Goal: Task Accomplishment & Management: Use online tool/utility

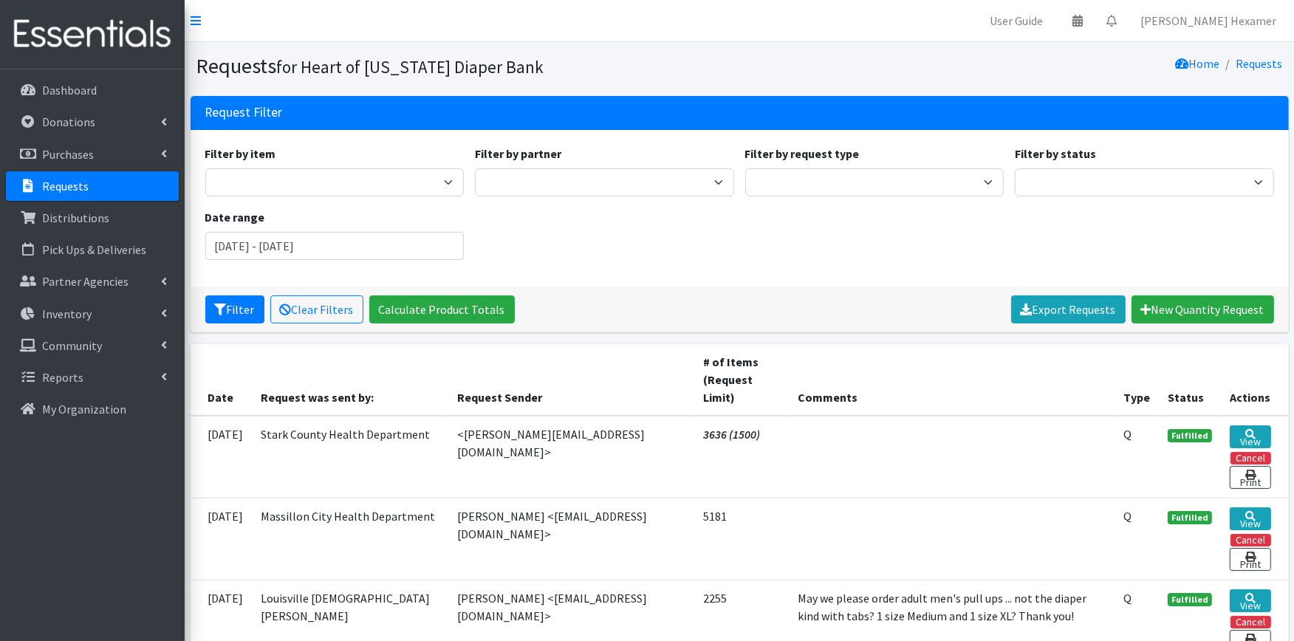
click at [56, 179] on p "Requests" at bounding box center [65, 186] width 47 height 15
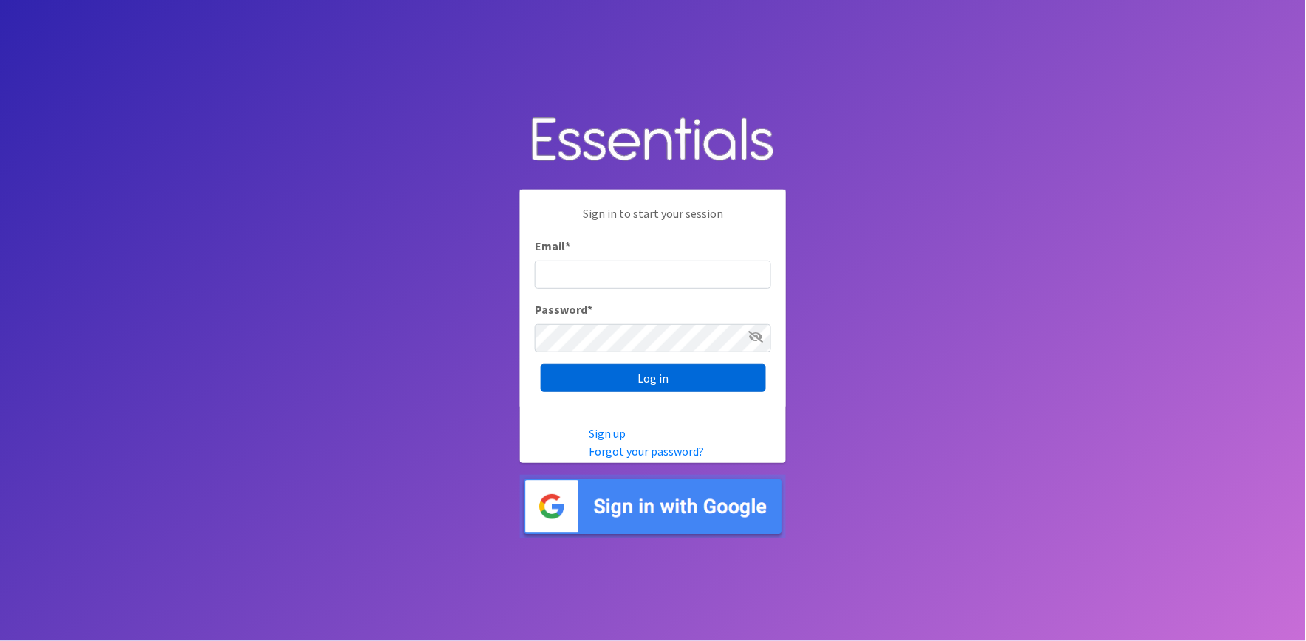
type input "shannon@HeartofOhiodiaperbank.org"
click at [580, 373] on input "Log in" at bounding box center [653, 378] width 225 height 28
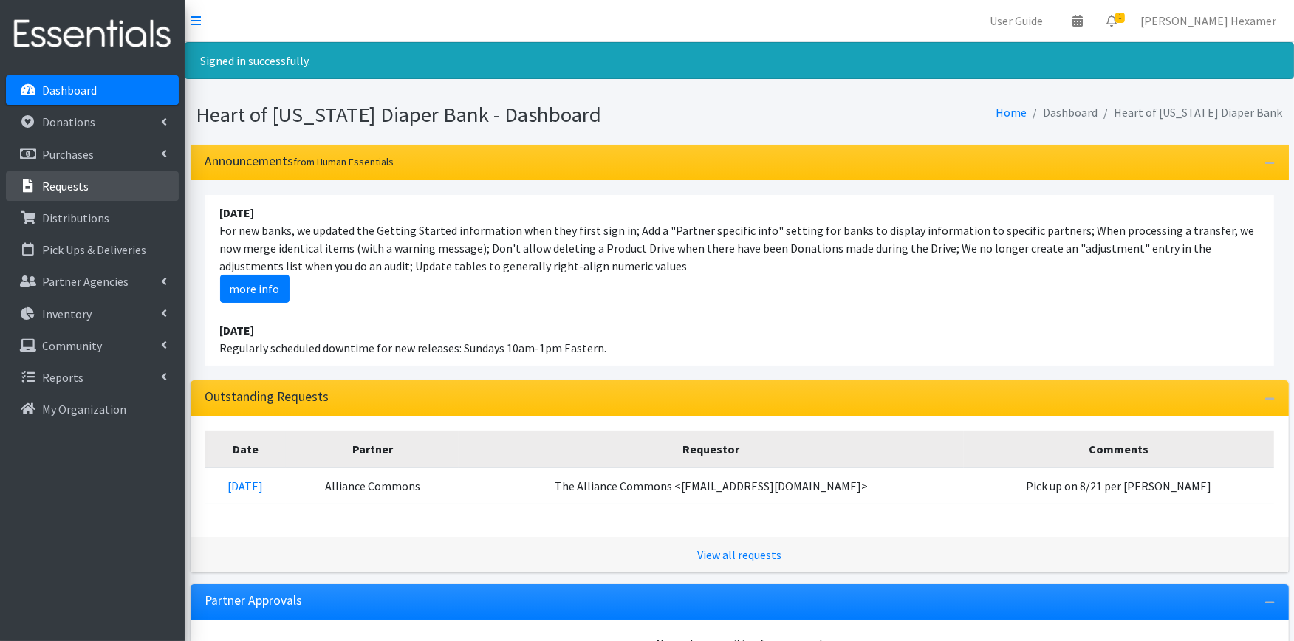
click at [69, 179] on p "Requests" at bounding box center [65, 186] width 47 height 15
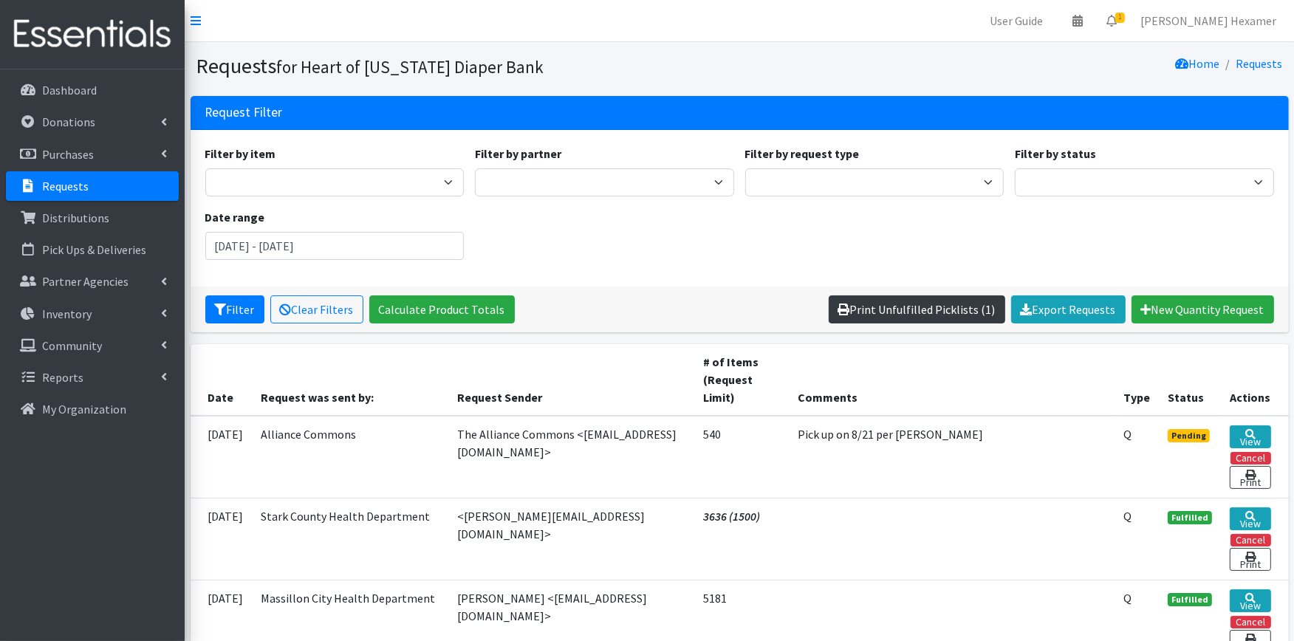
click at [907, 301] on link "Print Unfulfilled Picklists (1)" at bounding box center [917, 310] width 177 height 28
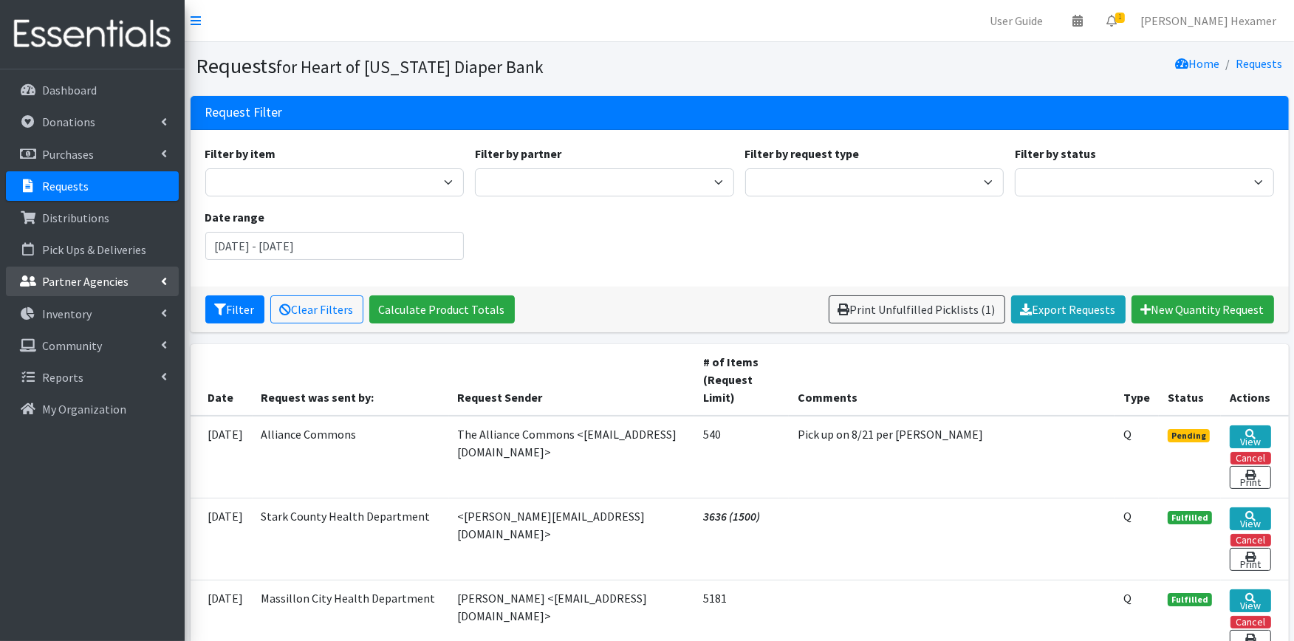
click at [64, 279] on p "Partner Agencies" at bounding box center [85, 281] width 86 height 15
click at [77, 312] on link "All Partners" at bounding box center [92, 314] width 173 height 30
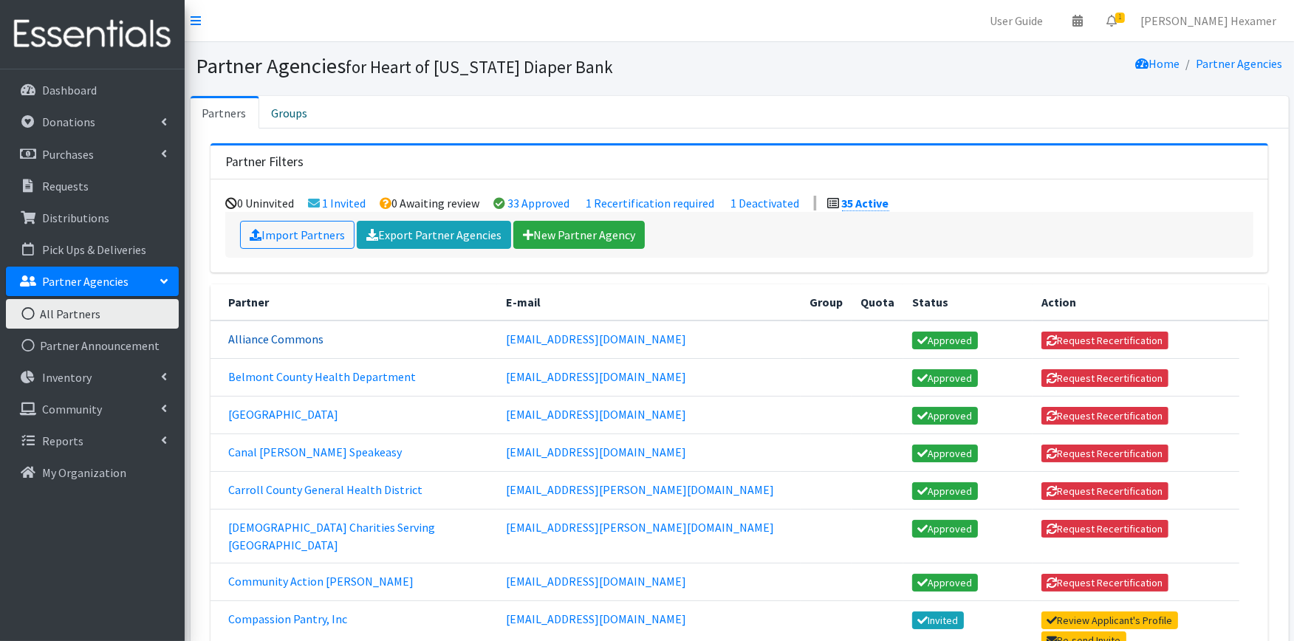
click at [303, 337] on link "Alliance Commons" at bounding box center [275, 339] width 95 height 15
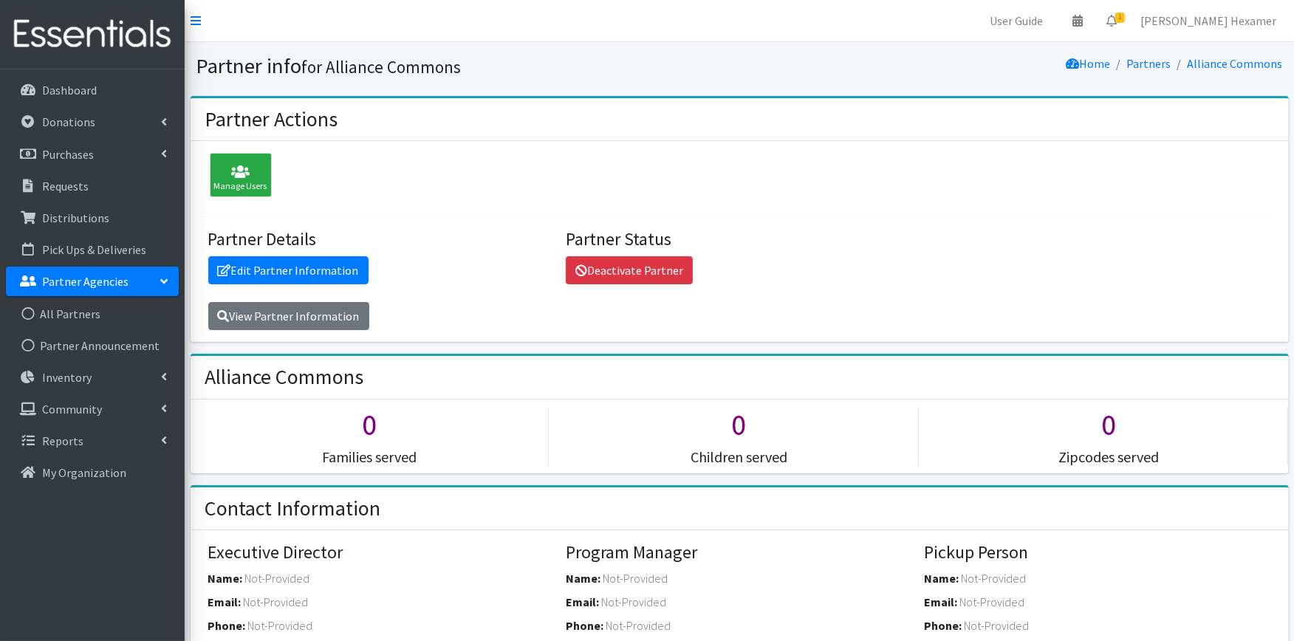
click at [80, 281] on p "Partner Agencies" at bounding box center [85, 281] width 86 height 15
click at [158, 279] on link "Partner Agencies" at bounding box center [92, 282] width 173 height 30
click at [105, 304] on link "All Partners" at bounding box center [92, 314] width 173 height 30
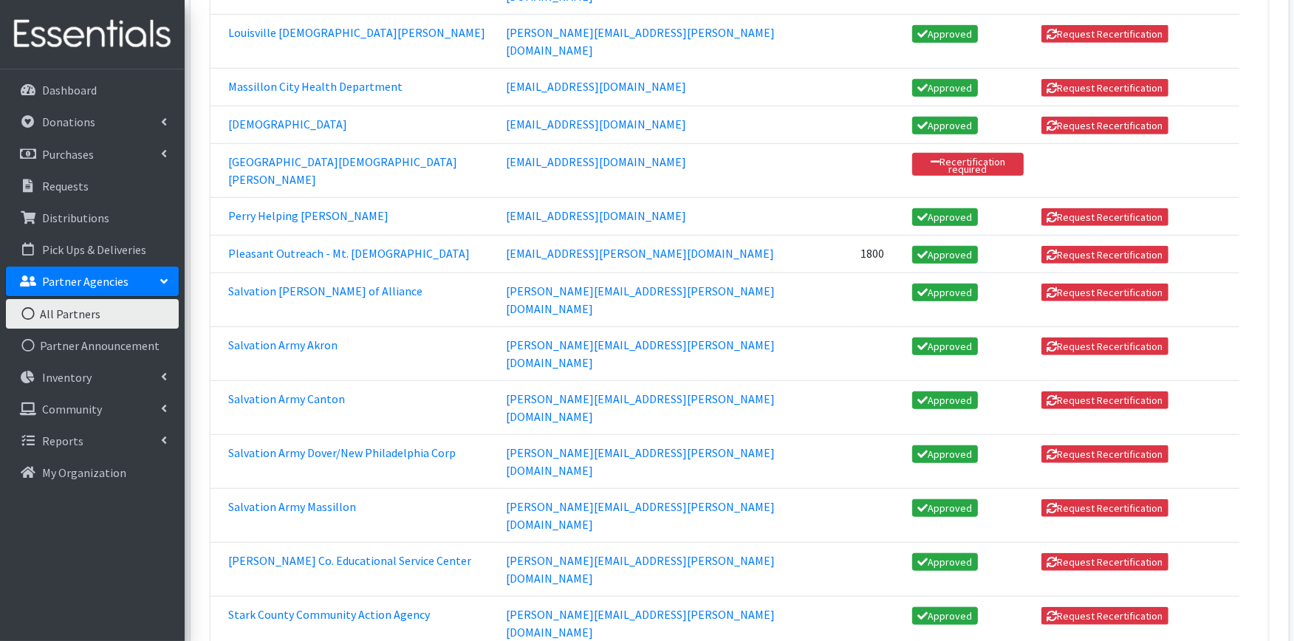
scroll to position [1067, 0]
